Goal: Task Accomplishment & Management: Use online tool/utility

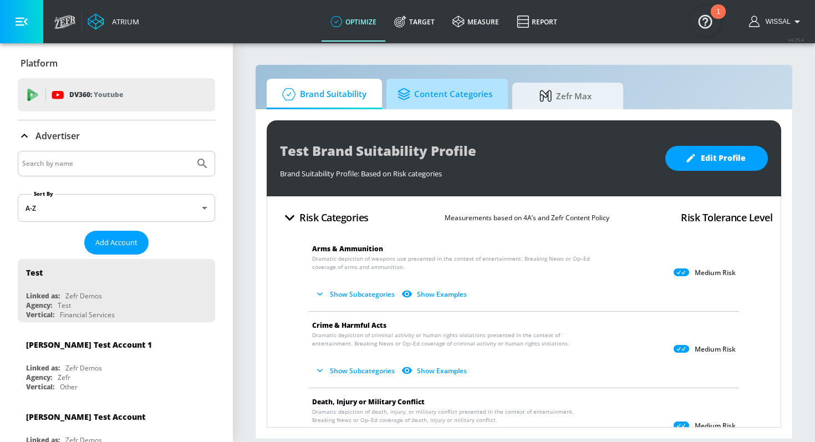
click at [456, 104] on span "Content Categories" at bounding box center [445, 94] width 95 height 27
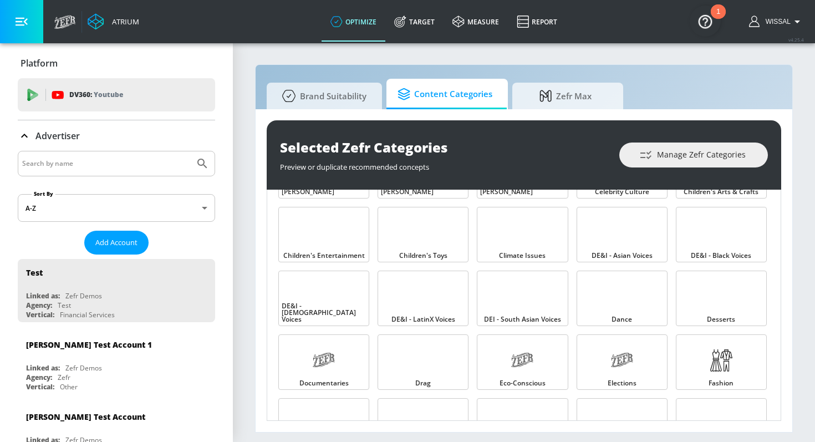
scroll to position [190, 0]
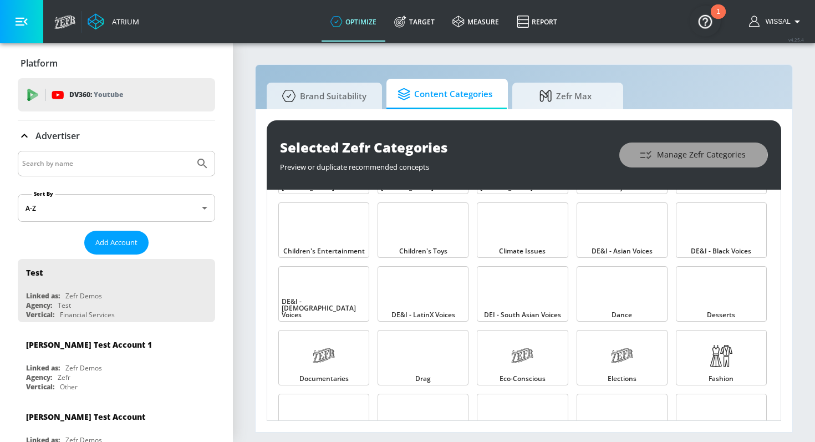
click at [638, 165] on button "Manage Zefr Categories" at bounding box center [693, 154] width 149 height 25
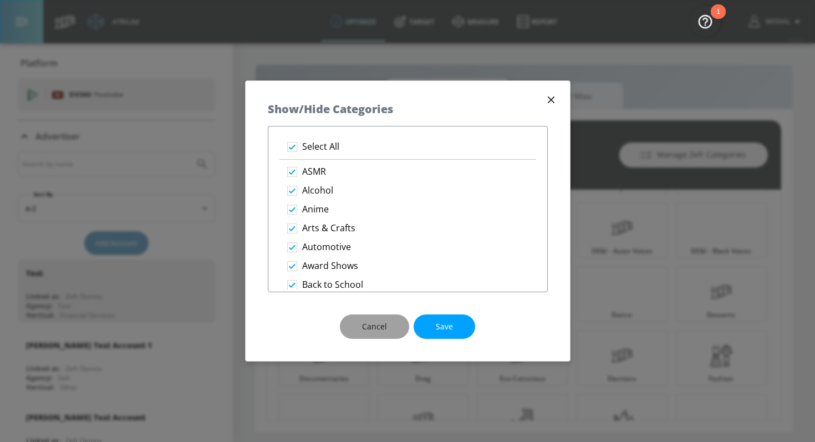
click at [380, 321] on span "Cancel" at bounding box center [374, 327] width 25 height 14
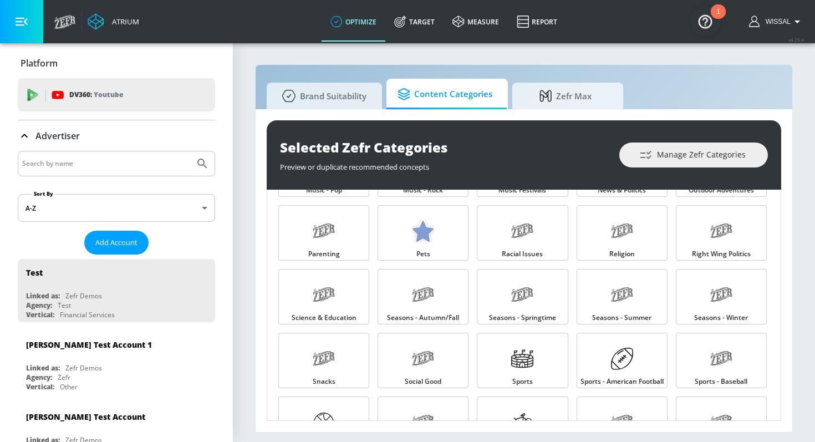
scroll to position [1189, 0]
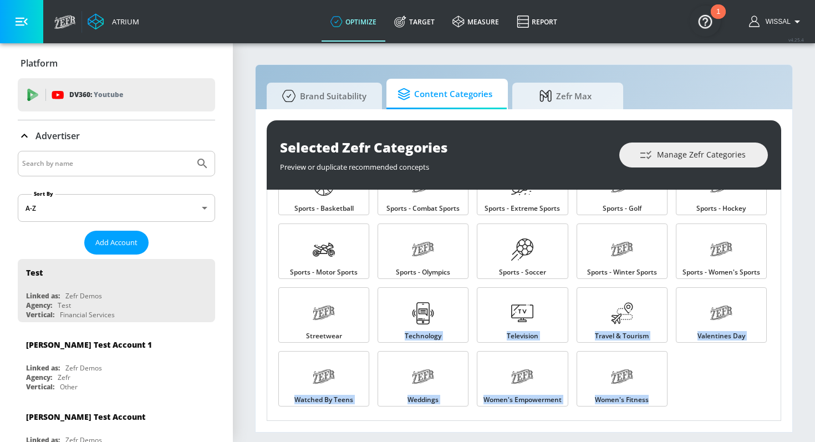
drag, startPoint x: 705, startPoint y: 406, endPoint x: 418, endPoint y: 284, distance: 311.7
click at [669, 374] on div "Women's Fitness" at bounding box center [620, 377] width 99 height 64
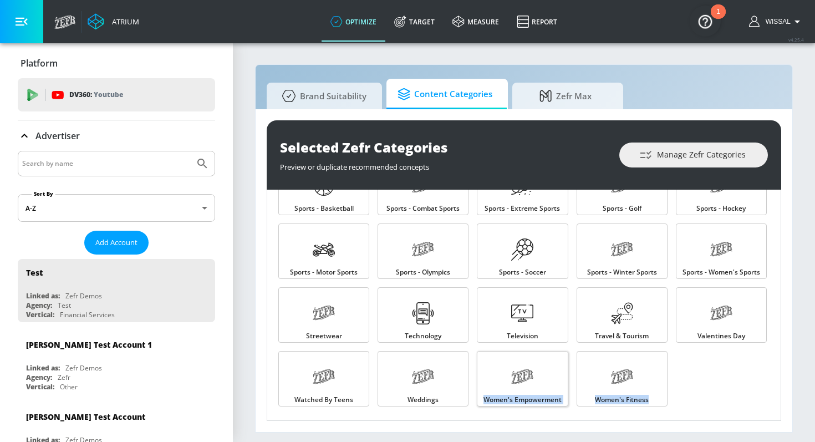
drag, startPoint x: 717, startPoint y: 405, endPoint x: 523, endPoint y: 366, distance: 197.9
click at [521, 333] on span "Television" at bounding box center [523, 336] width 32 height 7
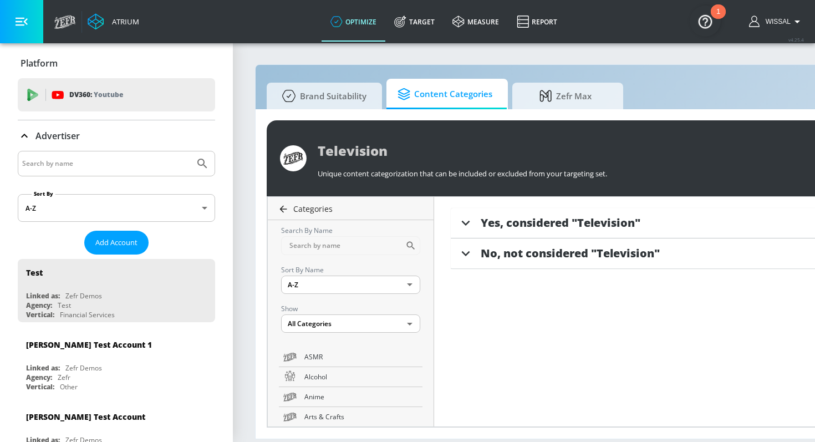
click at [284, 209] on icon at bounding box center [283, 208] width 11 height 11
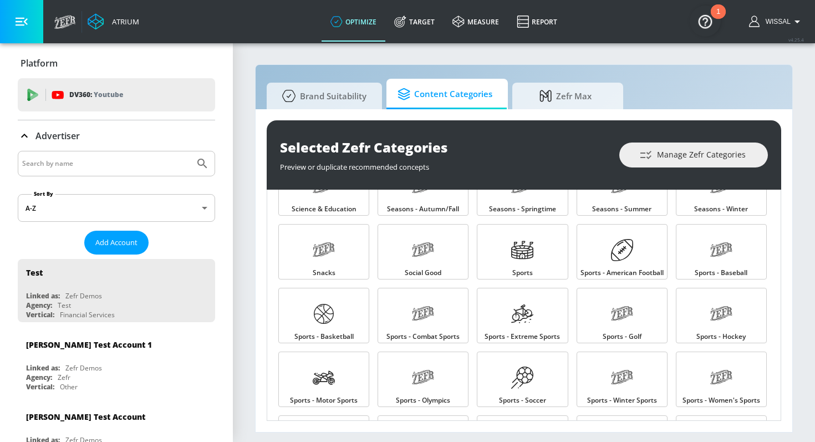
scroll to position [1189, 0]
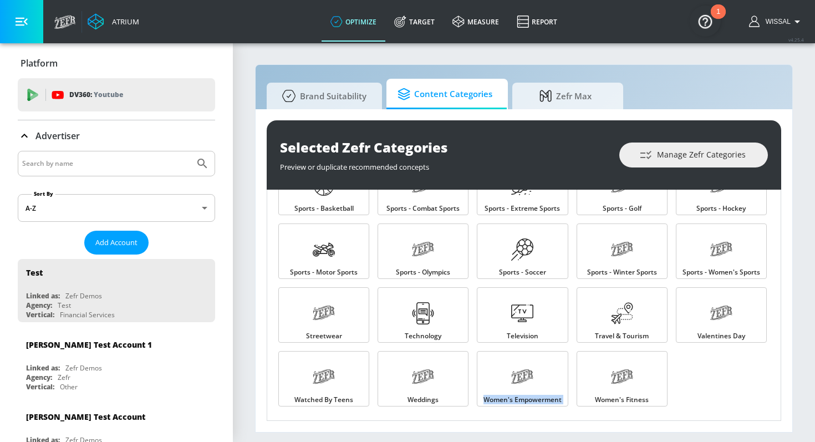
drag, startPoint x: 688, startPoint y: 394, endPoint x: 526, endPoint y: 345, distance: 168.9
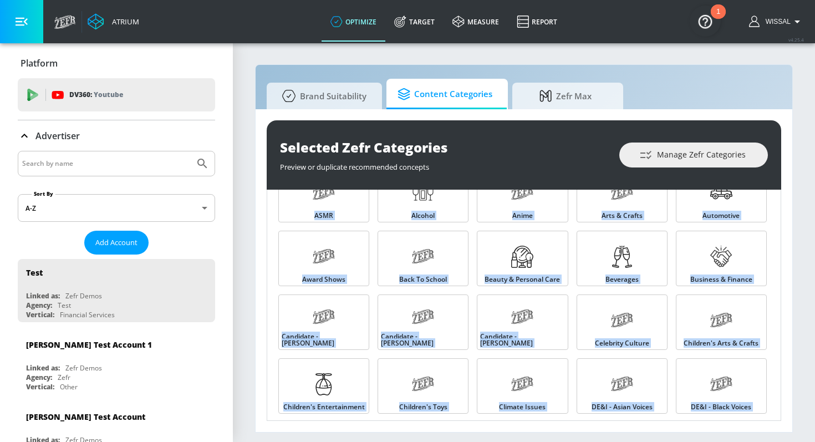
scroll to position [0, 0]
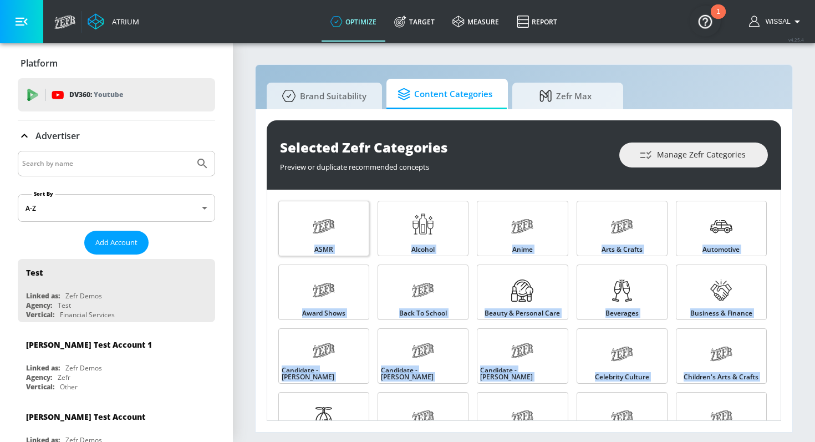
drag, startPoint x: 680, startPoint y: 400, endPoint x: 316, endPoint y: 253, distance: 392.1
copy div "ASMR Alcohol Anime Arts & Crafts Automotive [PERSON_NAME] Back to School Beauty…"
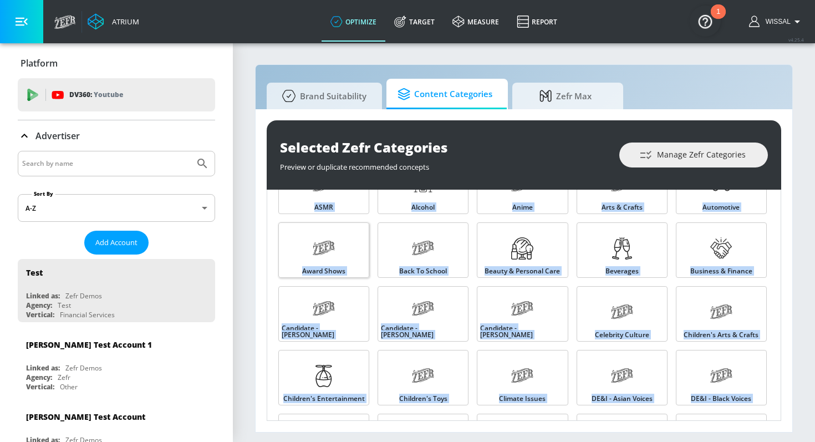
scroll to position [47, 0]
